Goal: Task Accomplishment & Management: Use online tool/utility

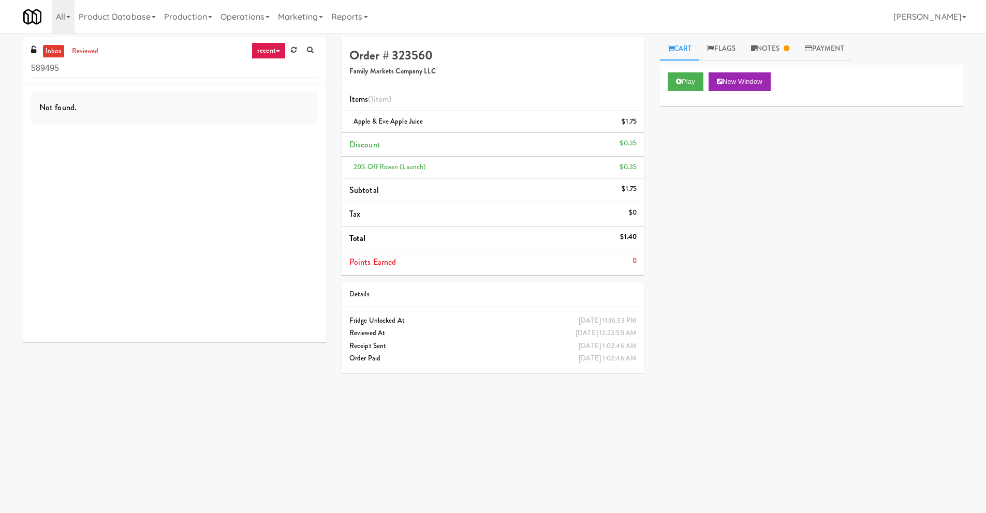
click at [884, 307] on div "Play New Window Primary Flag Clear Flag if unable to determine what was taken o…" at bounding box center [811, 259] width 303 height 388
click at [877, 308] on div "Play New Window Primary Flag Clear Flag if unable to determine what was taken o…" at bounding box center [811, 259] width 303 height 388
click at [234, 247] on div "Not found." at bounding box center [174, 213] width 303 height 259
click at [706, 443] on div "Play New Window Primary Flag Clear Flag if unable to determine what was taken o…" at bounding box center [811, 259] width 303 height 388
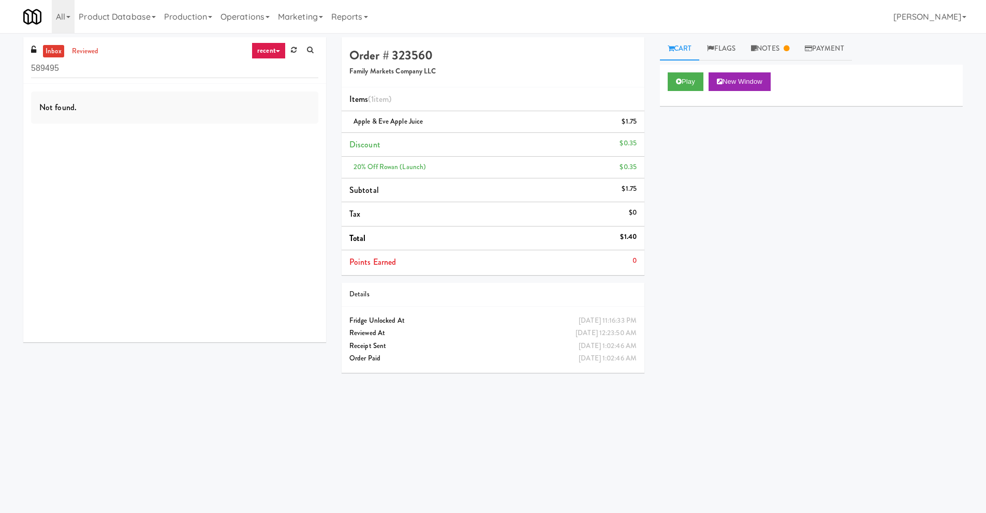
click at [208, 365] on div "inbox reviewed recent all unclear take inventory issue suspicious failed recent…" at bounding box center [493, 245] width 955 height 416
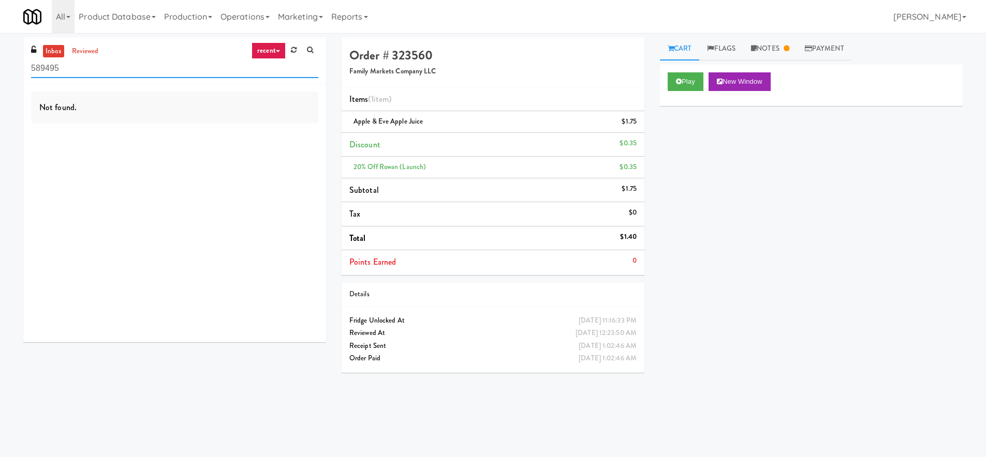
drag, startPoint x: 121, startPoint y: 65, endPoint x: -45, endPoint y: 59, distance: 165.7
click at [0, 59] on html "Okay Okay Select date: previous 2025-Oct next Su Mo Tu We Th Fr Sa 28 29 30 1 2…" at bounding box center [493, 228] width 986 height 457
drag, startPoint x: 268, startPoint y: 54, endPoint x: 274, endPoint y: 60, distance: 8.8
click at [268, 55] on link "recent" at bounding box center [268, 50] width 34 height 17
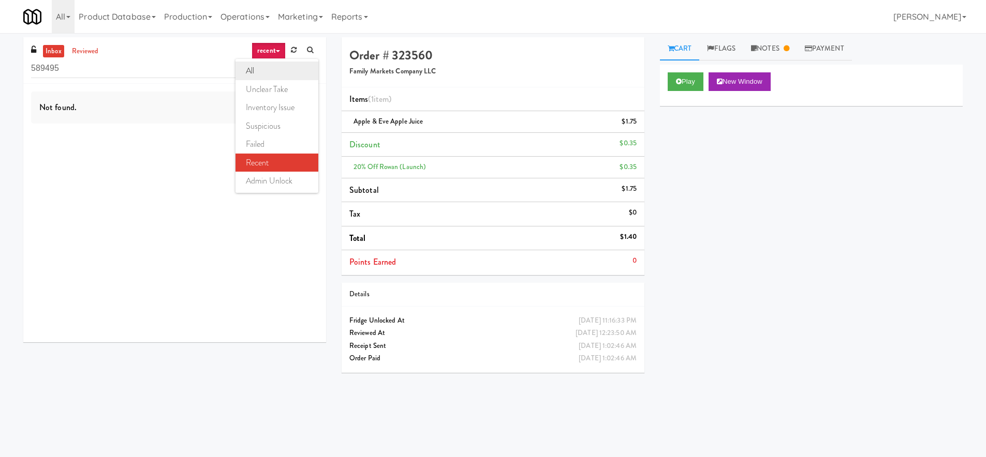
click at [280, 69] on link "all" at bounding box center [276, 71] width 83 height 19
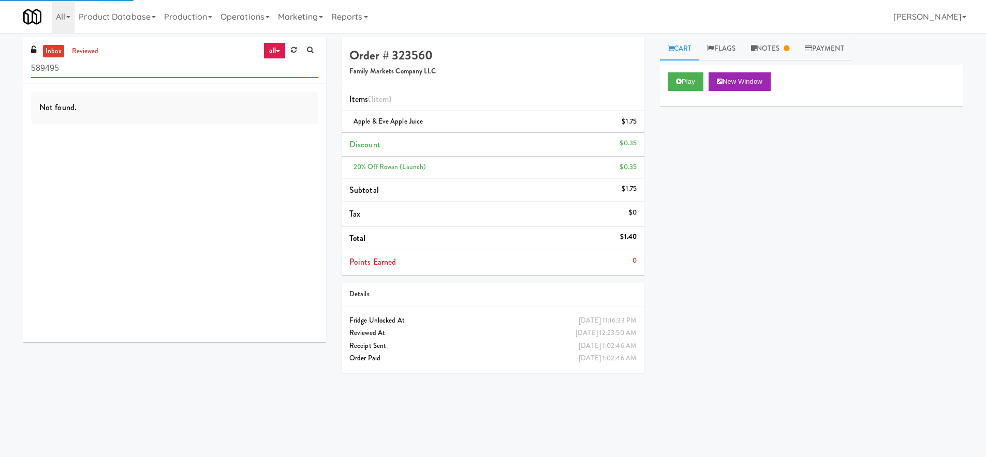
drag, startPoint x: 113, startPoint y: 65, endPoint x: -68, endPoint y: 60, distance: 181.2
click at [0, 60] on html "Okay Okay Select date: previous 2025-Oct next Su Mo Tu We Th Fr Sa 28 29 30 1 2…" at bounding box center [493, 228] width 986 height 457
